Goal: Navigation & Orientation: Go to known website

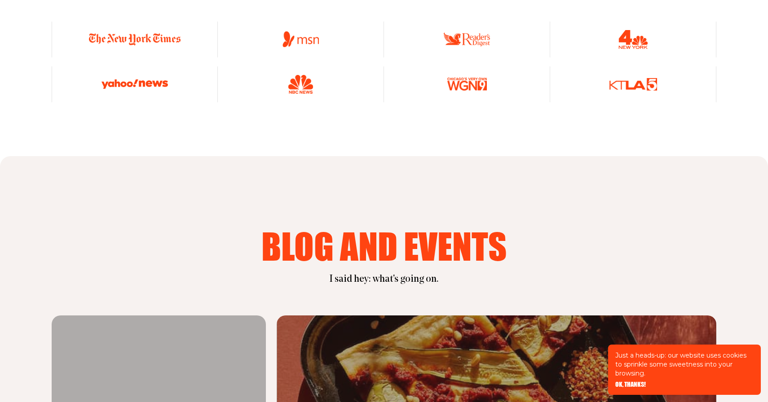
scroll to position [3398, 0]
